Goal: Transaction & Acquisition: Purchase product/service

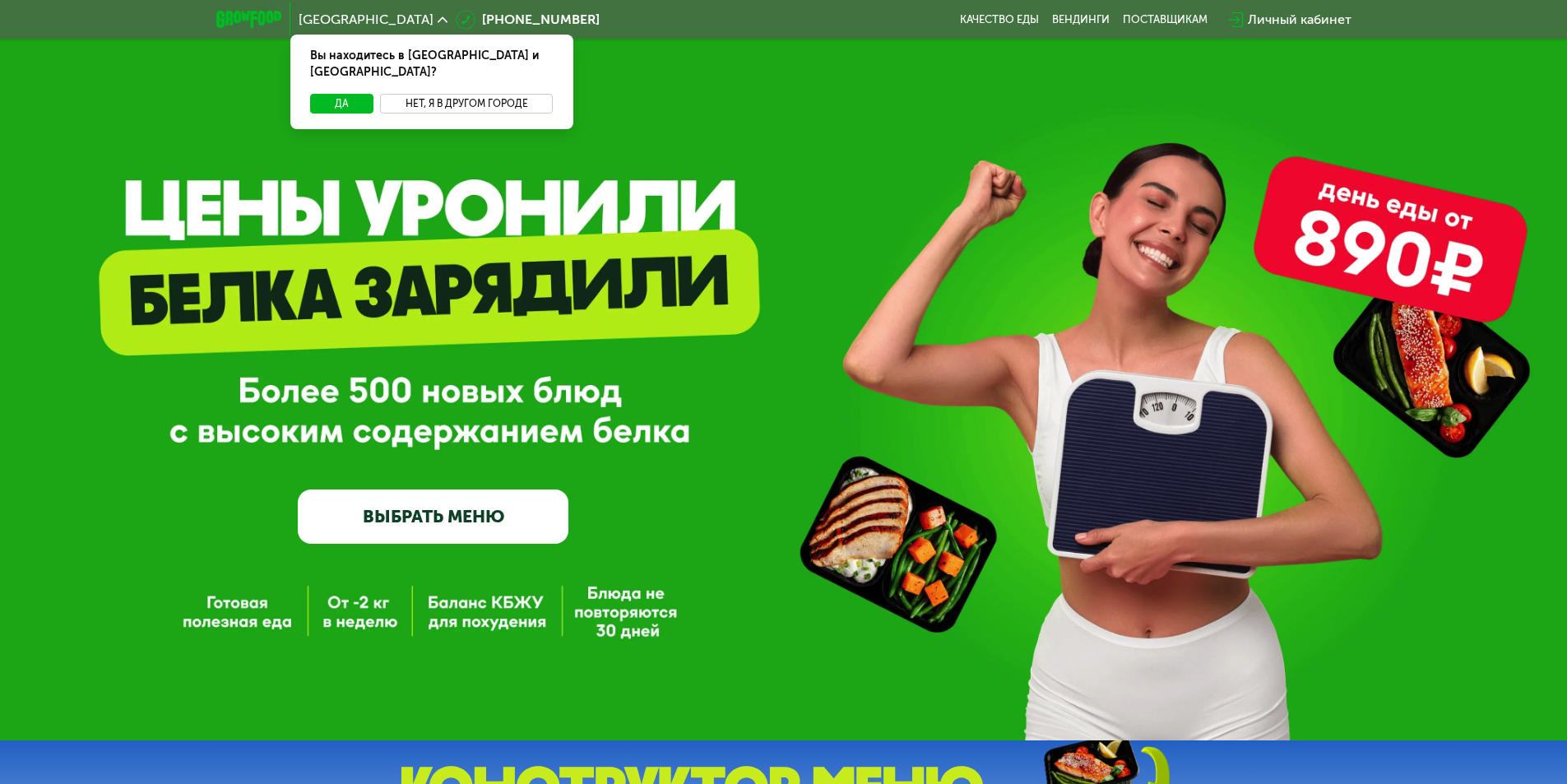
click at [467, 94] on button "Нет, я в другом городе" at bounding box center [466, 103] width 174 height 20
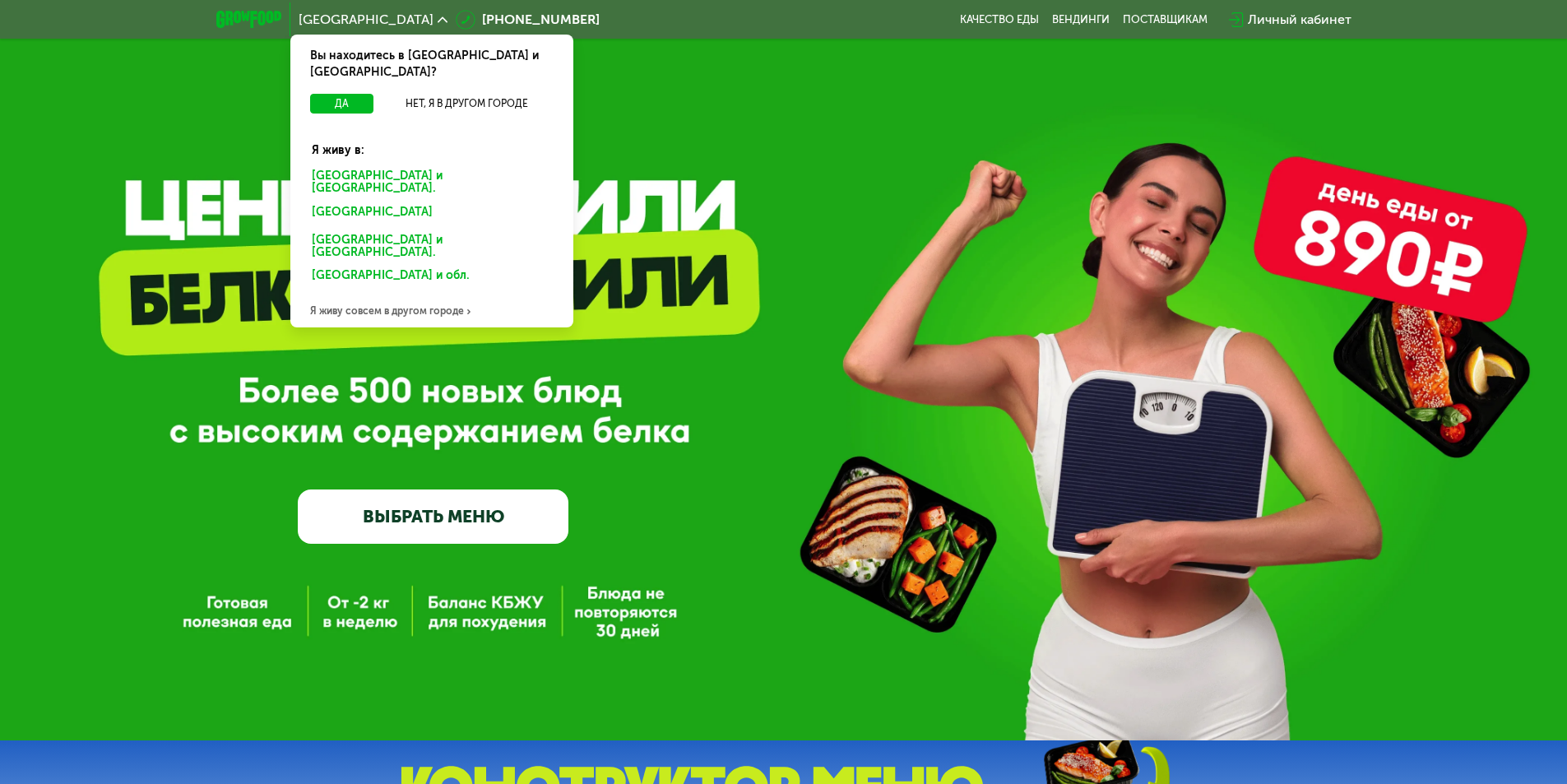
click at [371, 202] on div "Санкт-Петербурге и обл." at bounding box center [429, 215] width 257 height 26
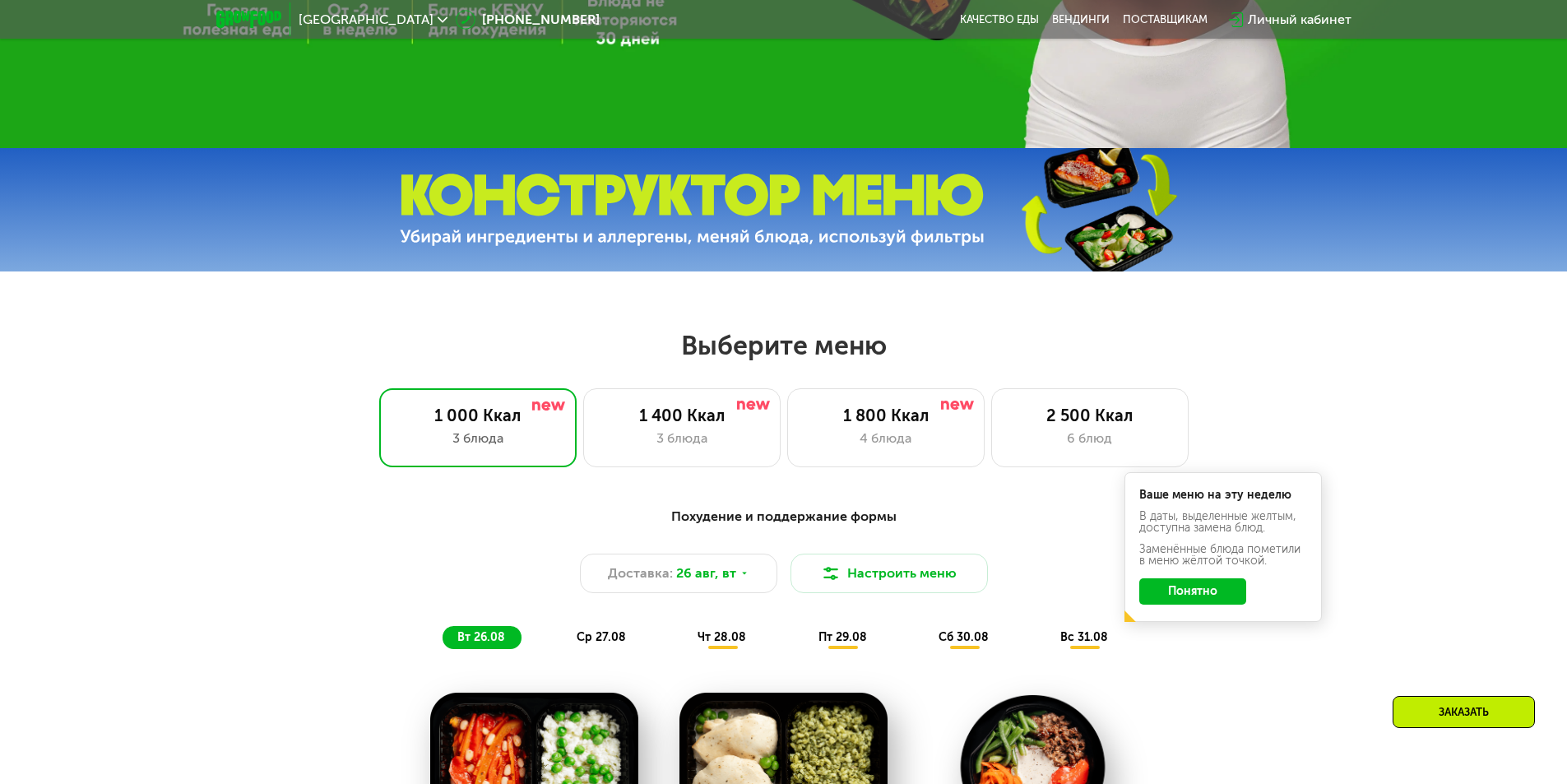
scroll to position [822, 0]
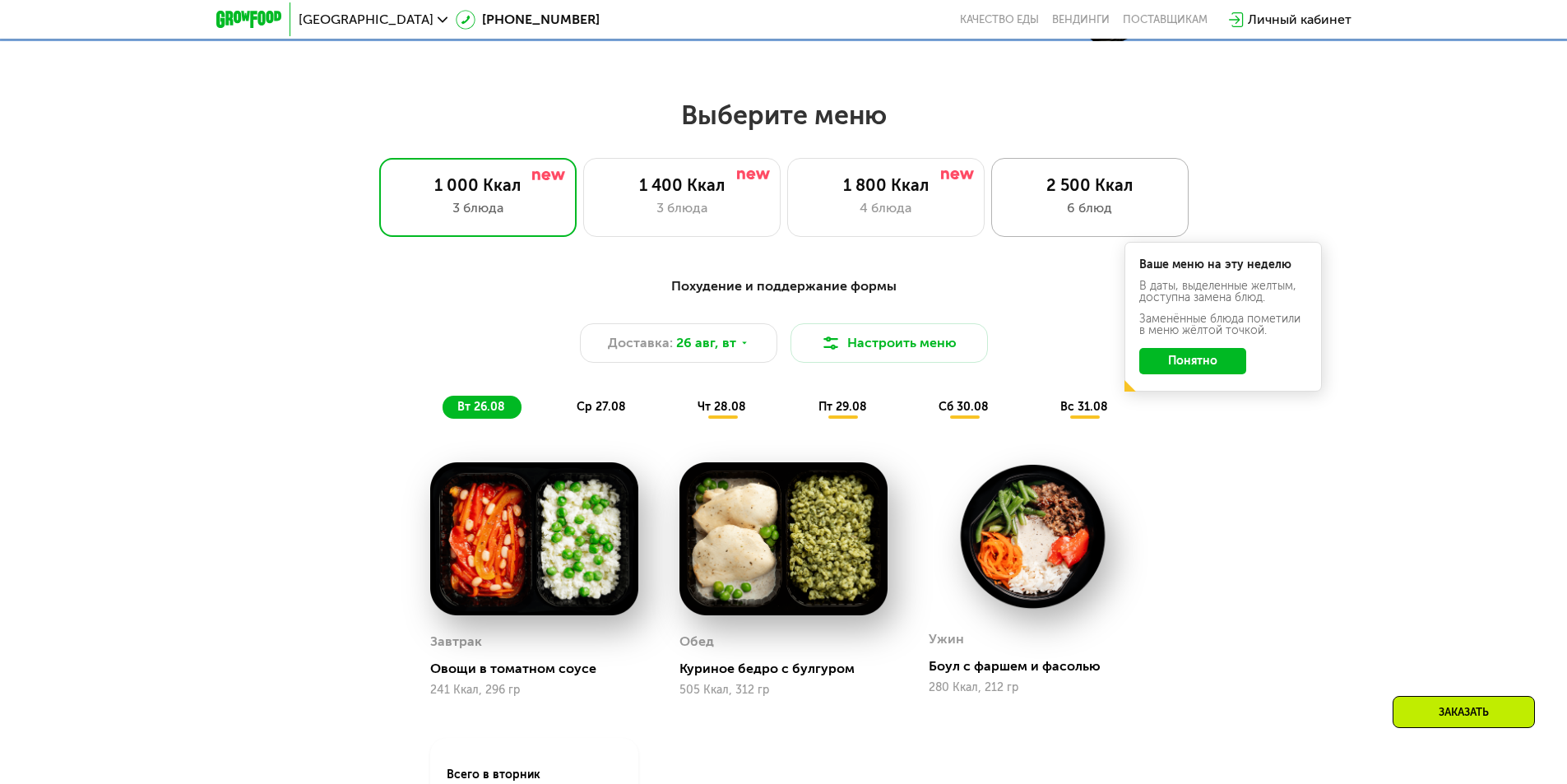
click at [1120, 175] on div "2 500 Ккал 6 блюд" at bounding box center [1090, 197] width 197 height 79
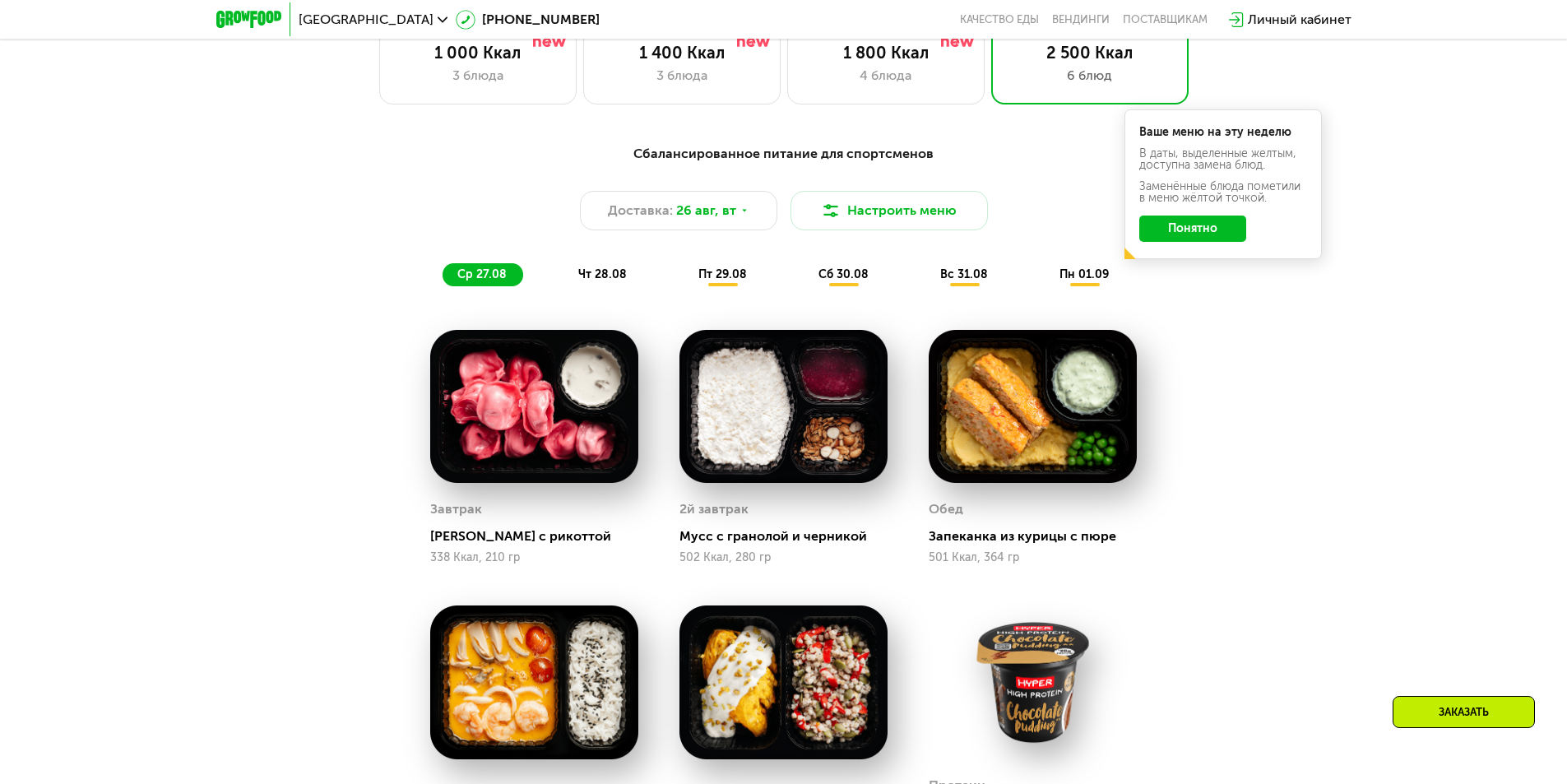
scroll to position [740, 0]
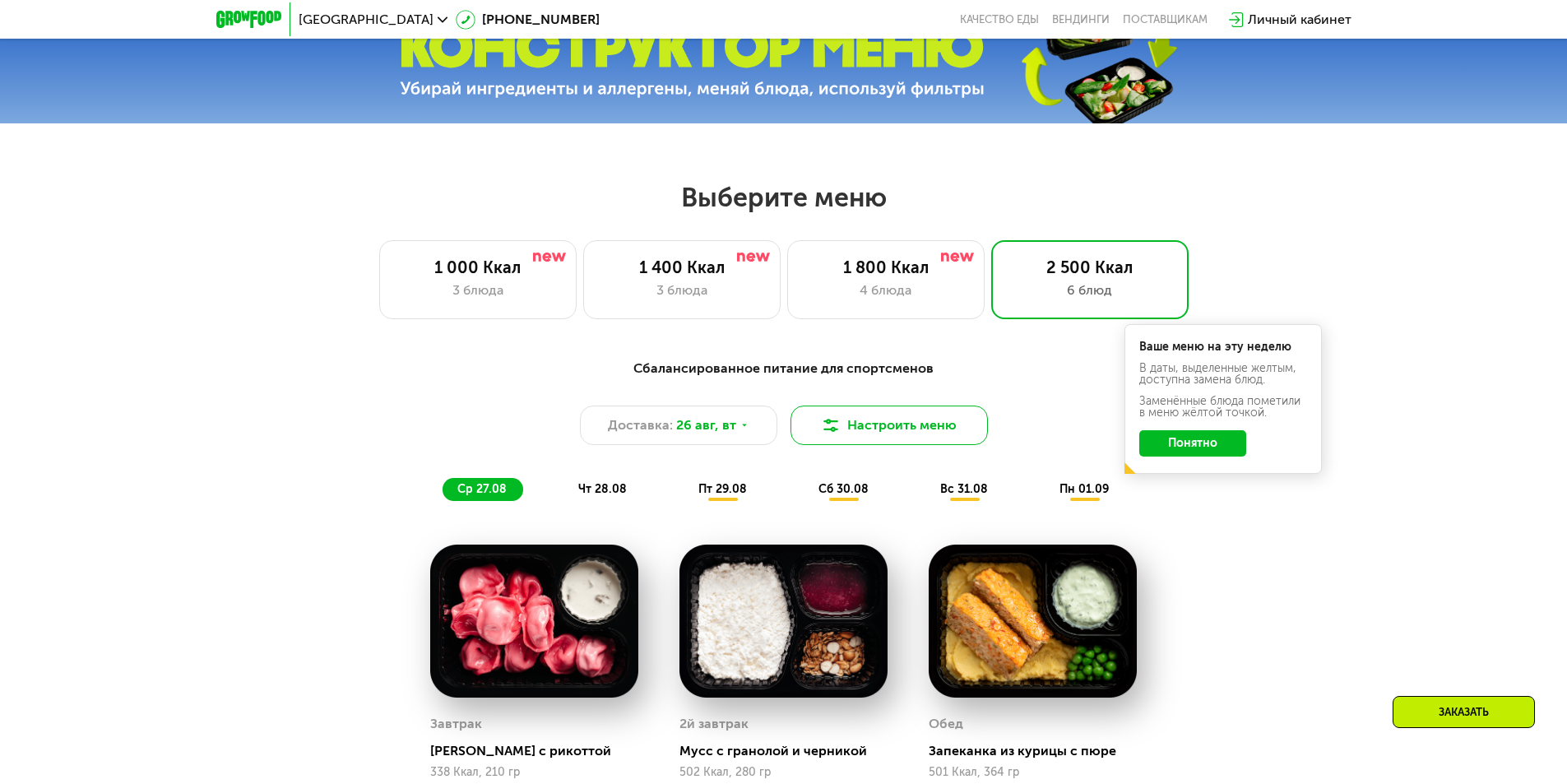
click at [934, 424] on button "Настроить меню" at bounding box center [890, 425] width 197 height 39
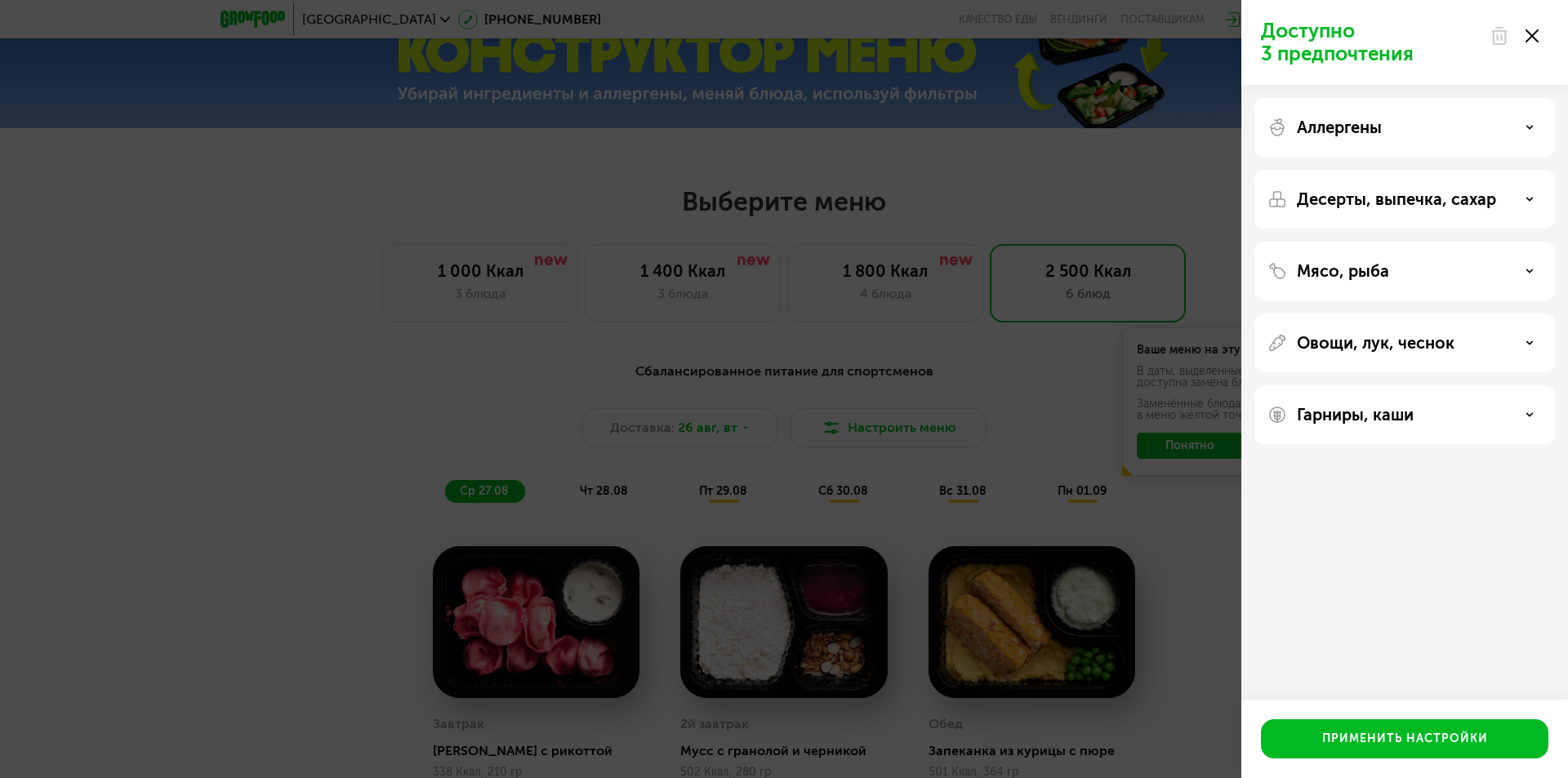
click at [1534, 39] on use at bounding box center [1532, 36] width 13 height 13
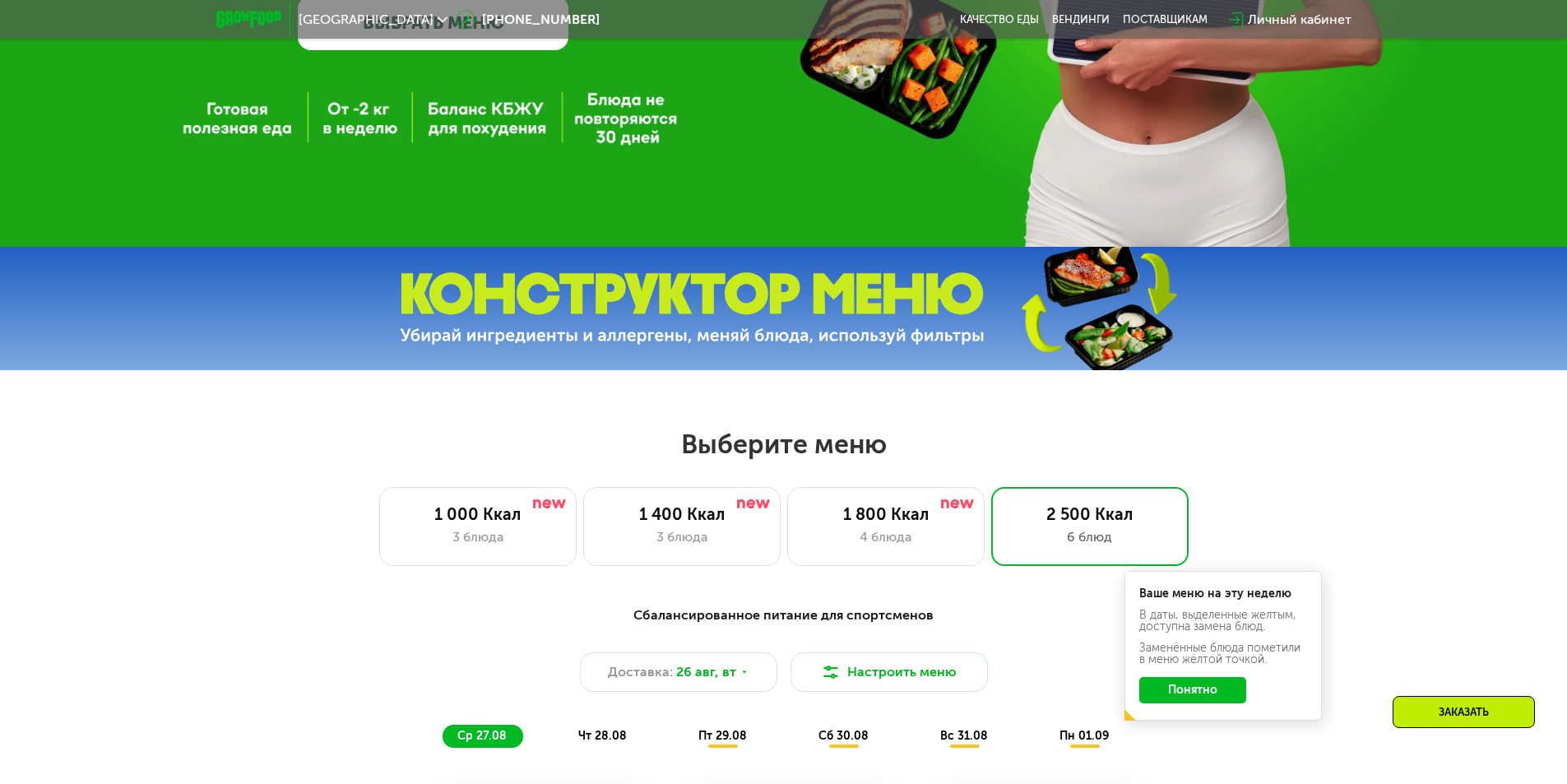
scroll to position [0, 0]
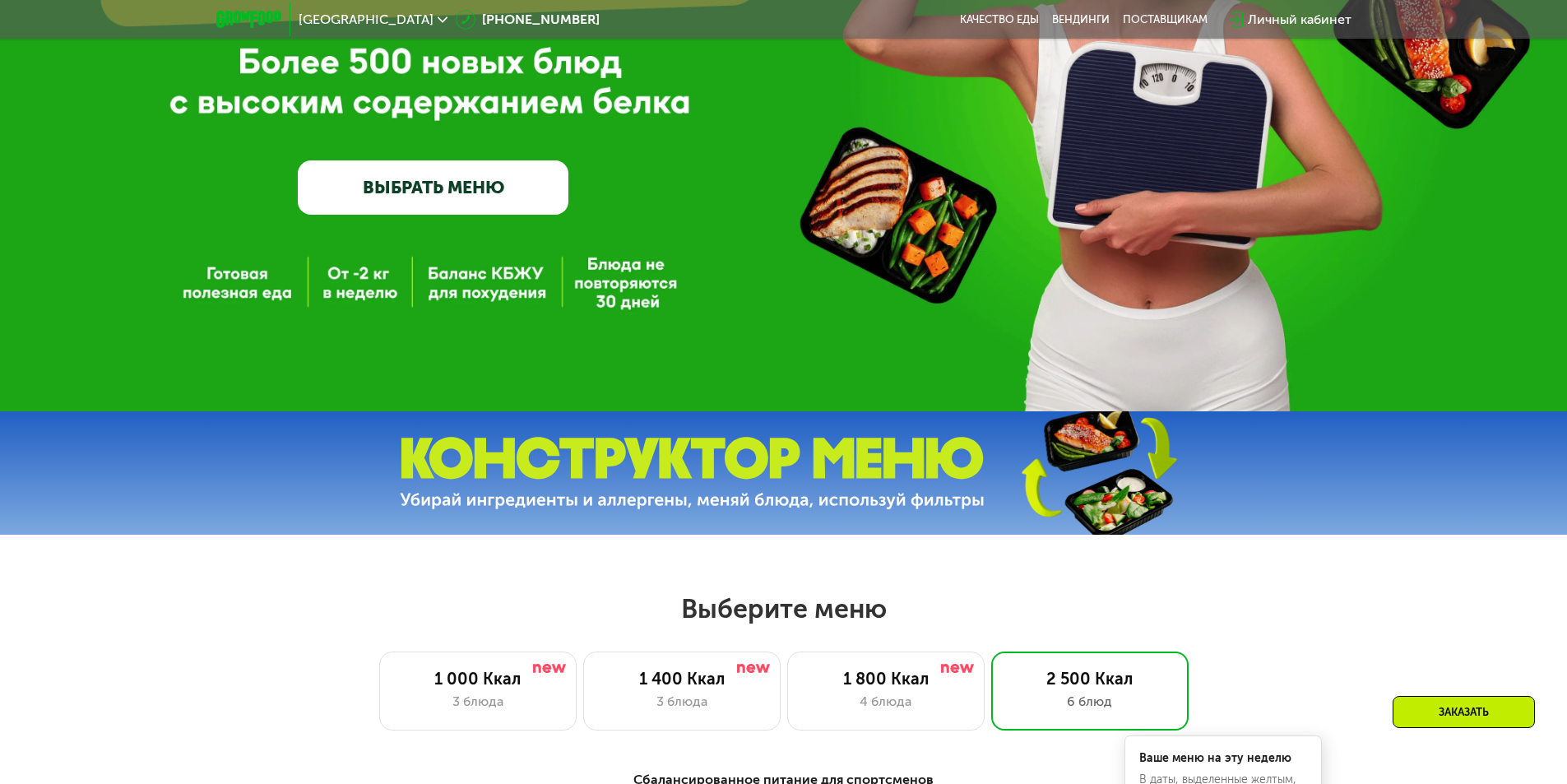
click at [473, 183] on link "ВЫБРАТЬ МЕНЮ" at bounding box center [433, 188] width 270 height 54
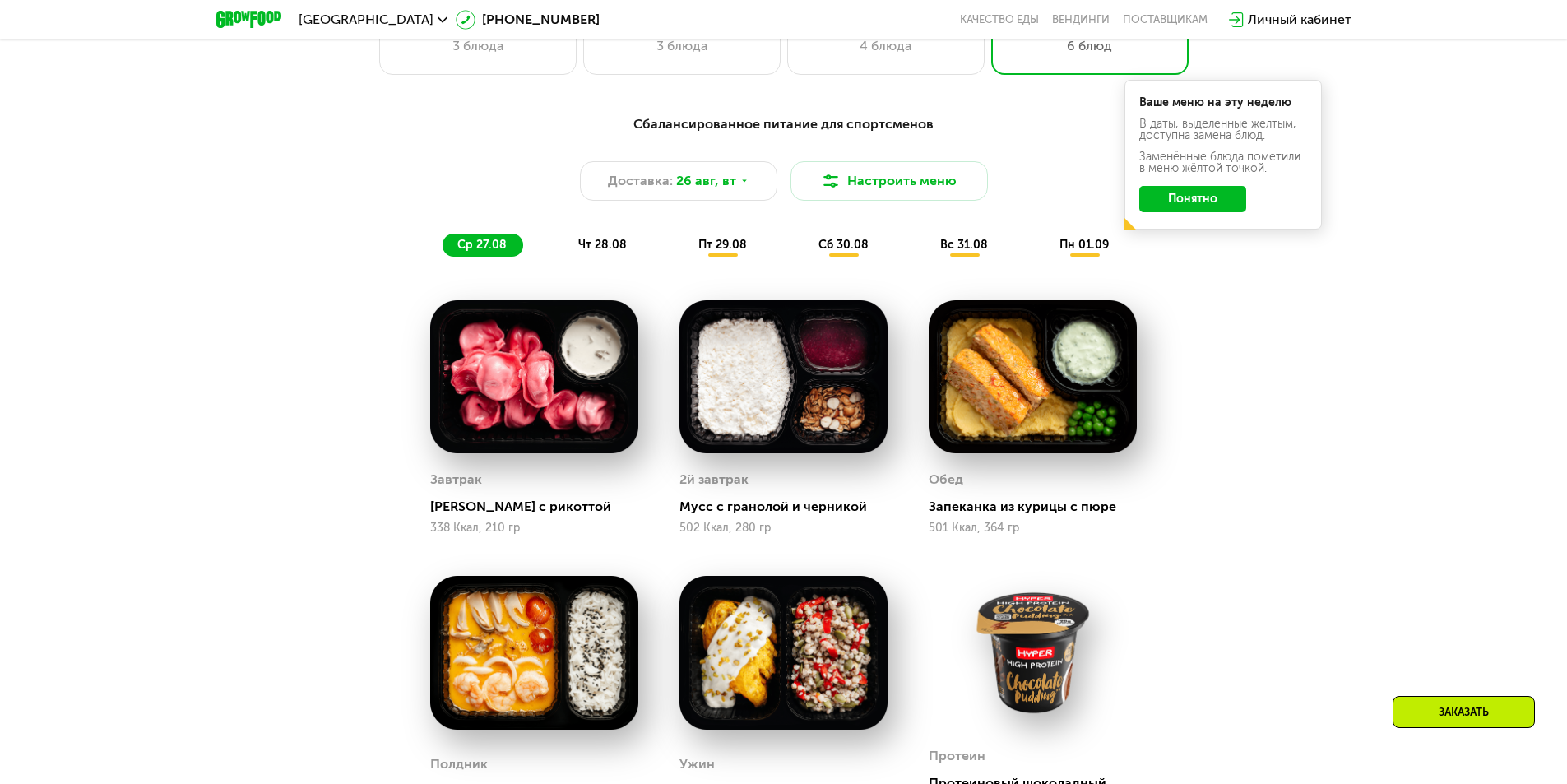
scroll to position [971, 0]
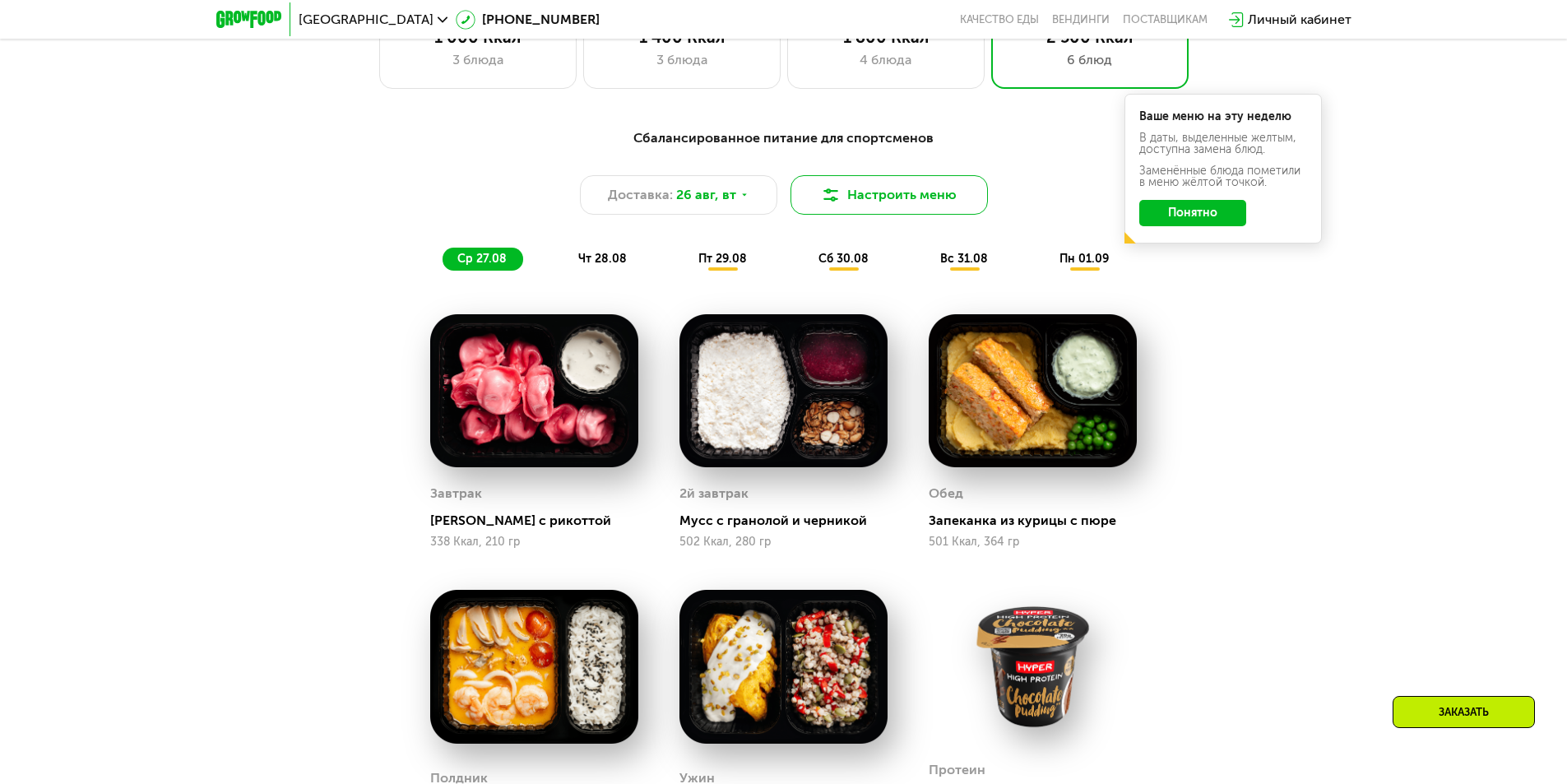
click at [943, 203] on button "Настроить меню" at bounding box center [890, 195] width 197 height 39
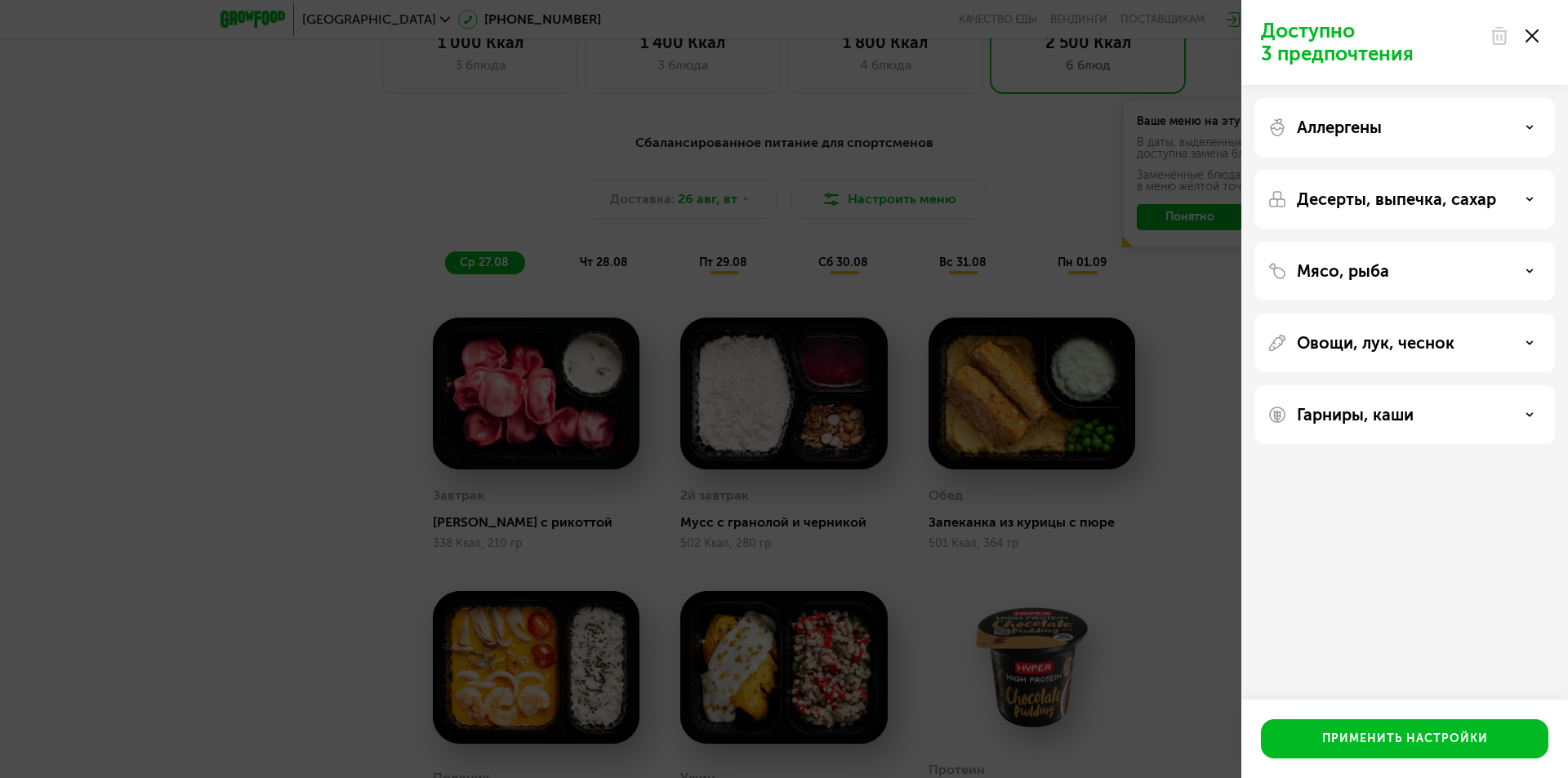
click at [1536, 35] on icon at bounding box center [1532, 36] width 13 height 13
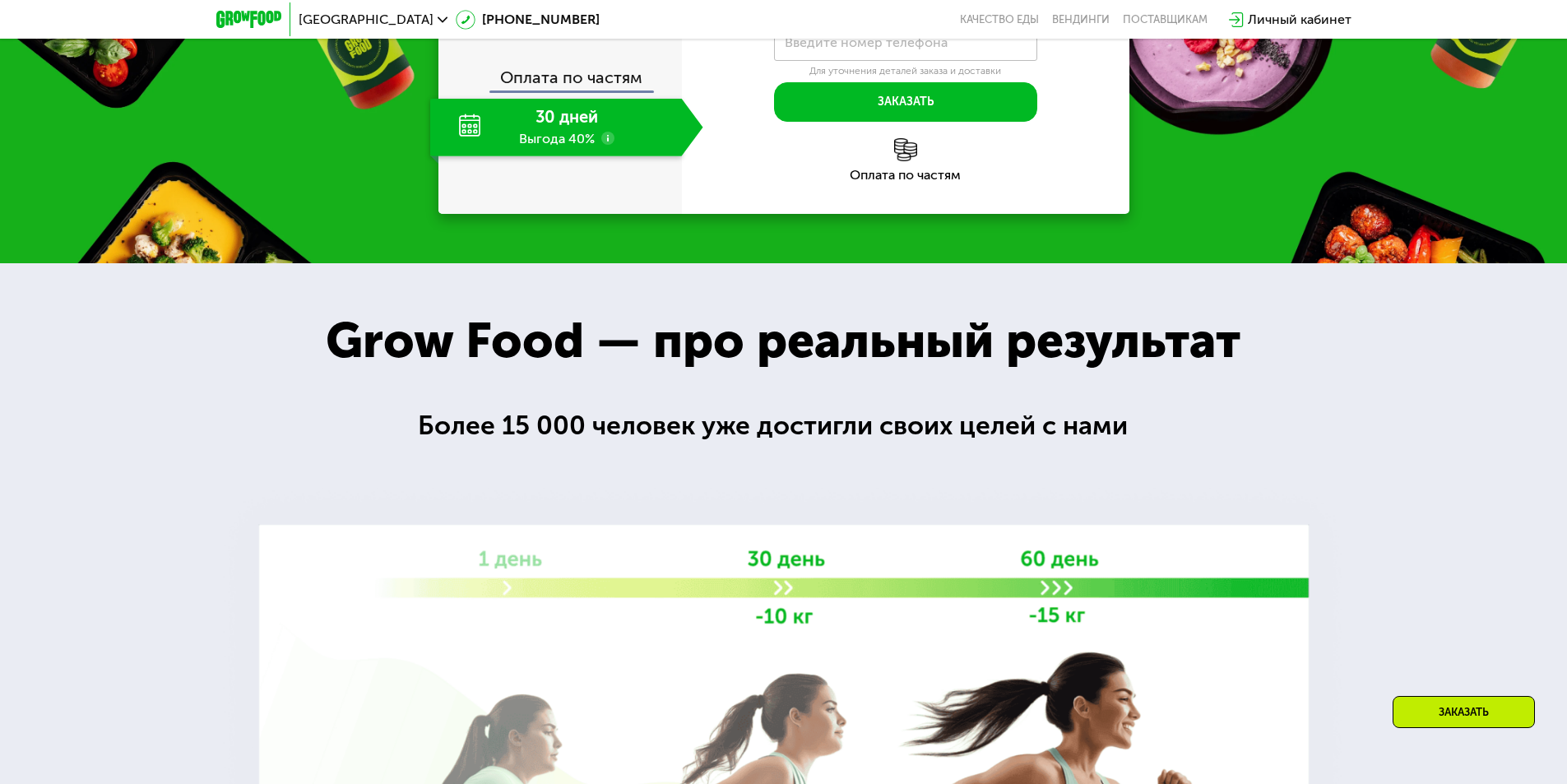
scroll to position [1875, 0]
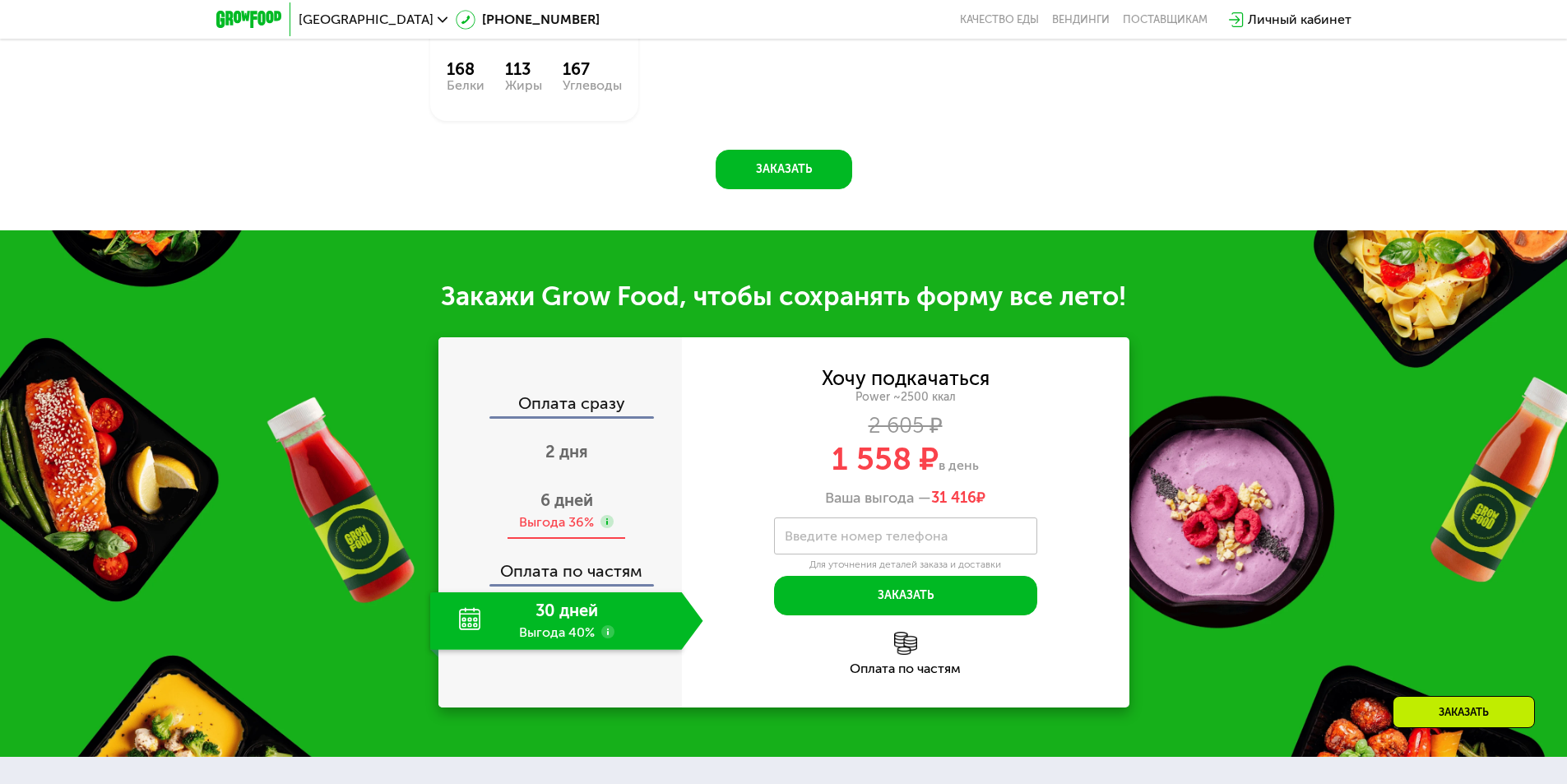
click at [545, 498] on span "6 дней" at bounding box center [567, 500] width 53 height 20
